Goal: Information Seeking & Learning: Learn about a topic

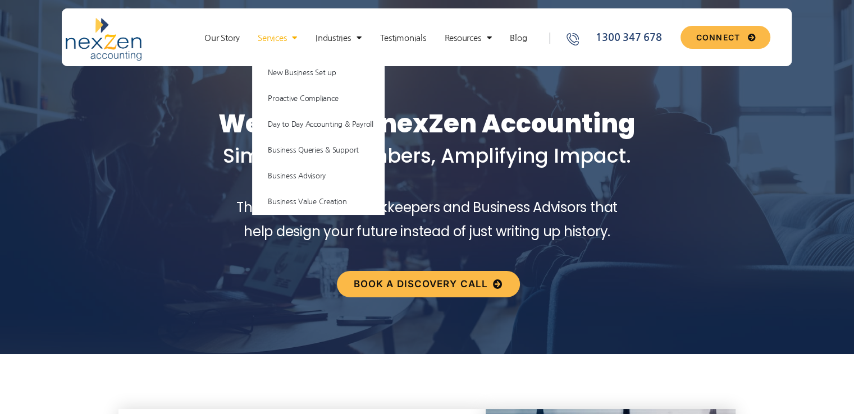
click at [268, 34] on link "Services" at bounding box center [277, 38] width 51 height 11
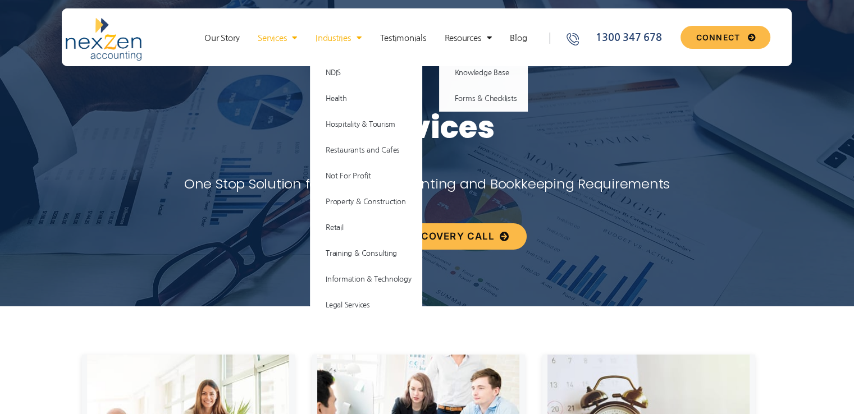
click at [345, 38] on link "Industries" at bounding box center [338, 38] width 57 height 11
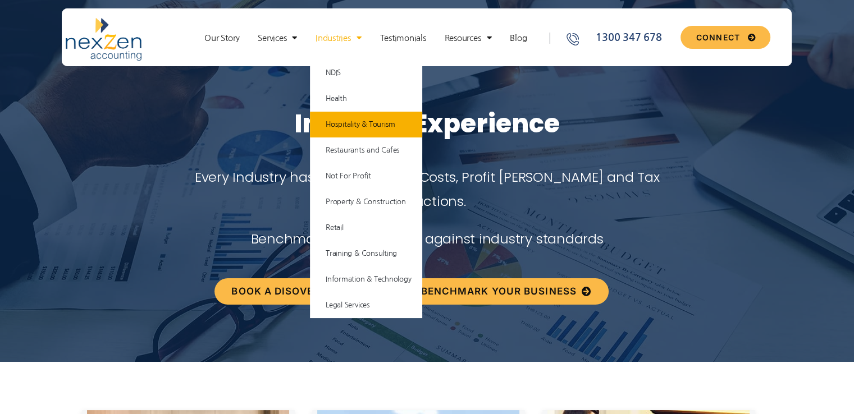
click at [346, 112] on link "Hospitality & Tourism" at bounding box center [366, 125] width 112 height 26
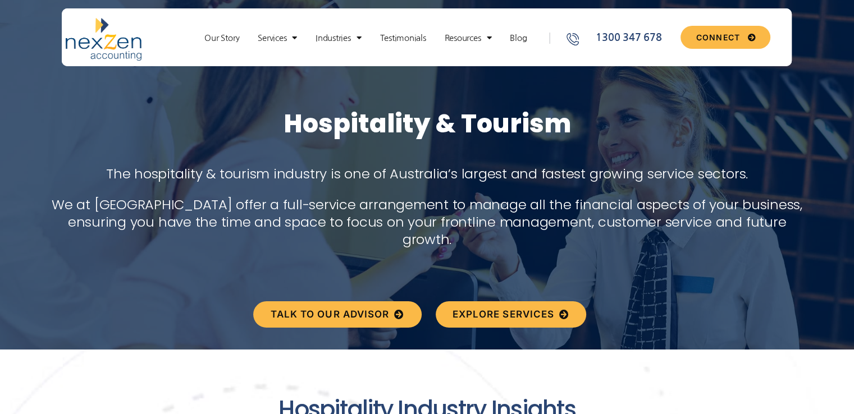
click at [468, 186] on div "The hospitality & tourism industry is one of Australia’s largest and fastest gr…" at bounding box center [427, 207] width 854 height 84
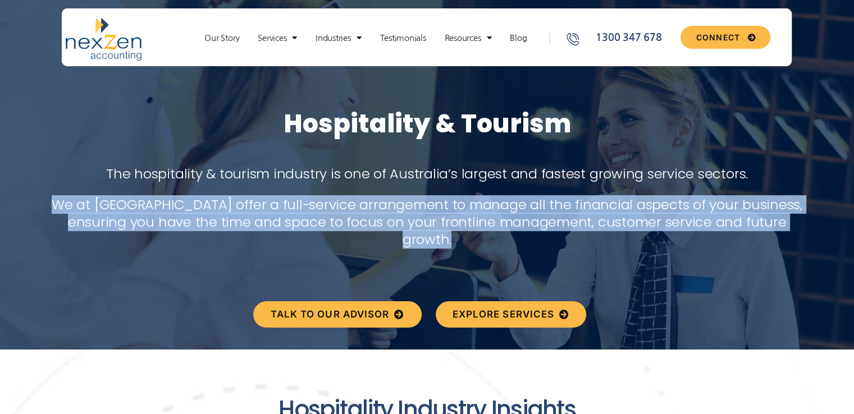
click at [468, 186] on div "The hospitality & tourism industry is one of Australia’s largest and fastest gr…" at bounding box center [427, 207] width 854 height 84
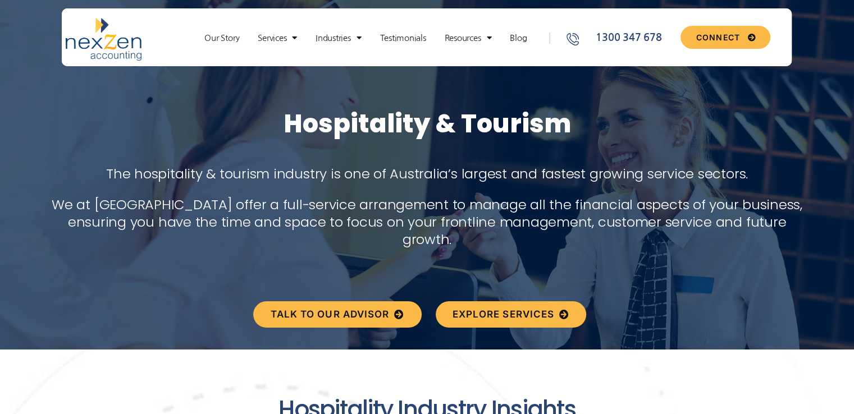
click at [451, 168] on p "The hospitality & tourism industry is one of Australia’s largest and fastest gr…" at bounding box center [427, 173] width 768 height 17
